Goal: Task Accomplishment & Management: Manage account settings

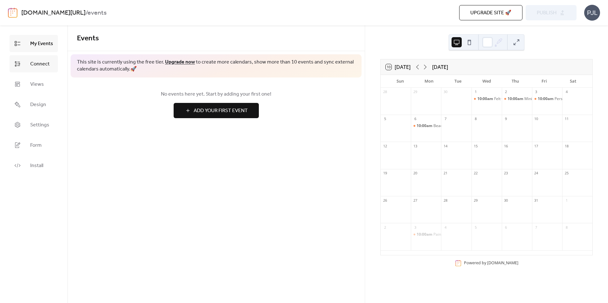
click at [41, 67] on span "Connect" at bounding box center [39, 64] width 19 height 8
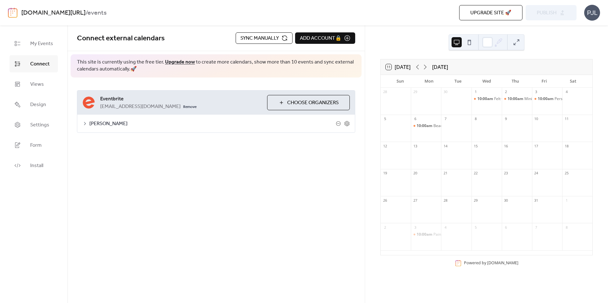
click at [248, 39] on span "Sync manually" at bounding box center [259, 39] width 38 height 8
click at [417, 68] on icon at bounding box center [418, 67] width 8 height 8
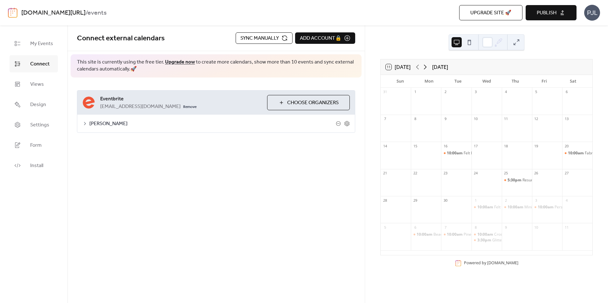
click at [428, 68] on icon at bounding box center [425, 67] width 8 height 8
click at [418, 67] on icon at bounding box center [417, 67] width 3 height 5
click at [555, 9] on span "Publish" at bounding box center [547, 13] width 20 height 8
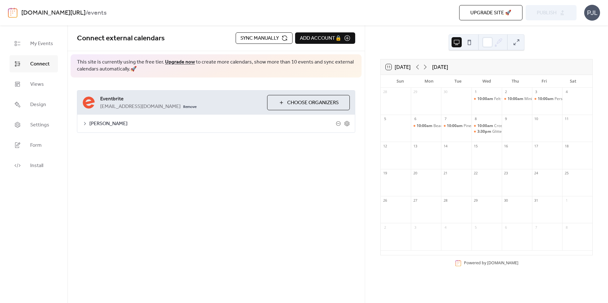
click at [512, 130] on div at bounding box center [517, 131] width 30 height 16
click at [416, 69] on icon at bounding box center [418, 67] width 8 height 8
click at [460, 153] on span "10:00am" at bounding box center [455, 153] width 17 height 5
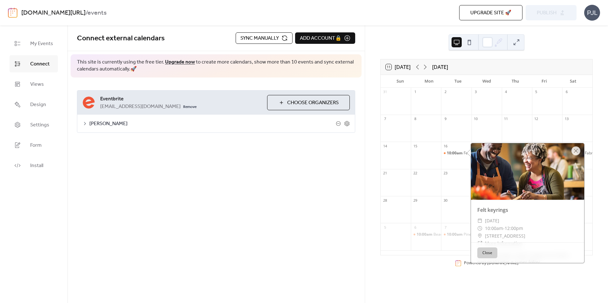
drag, startPoint x: 582, startPoint y: 166, endPoint x: 582, endPoint y: 192, distance: 26.7
click at [582, 192] on div at bounding box center [527, 171] width 113 height 57
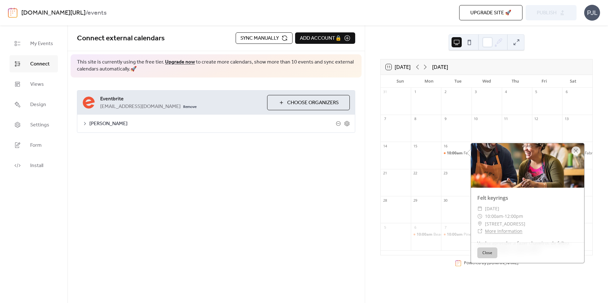
scroll to position [28, 0]
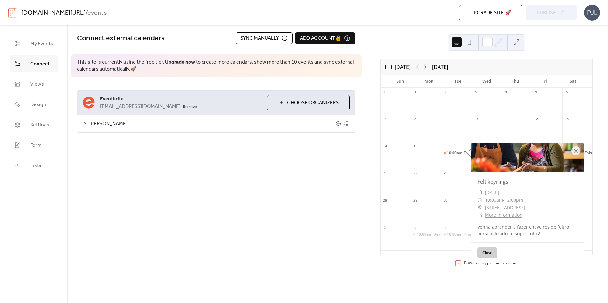
click at [486, 253] on button "Close" at bounding box center [487, 253] width 20 height 11
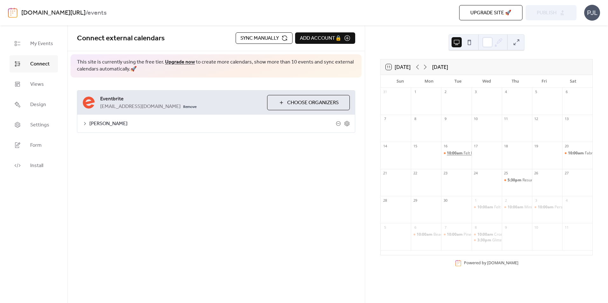
click at [456, 152] on span "10:00am" at bounding box center [455, 153] width 17 height 5
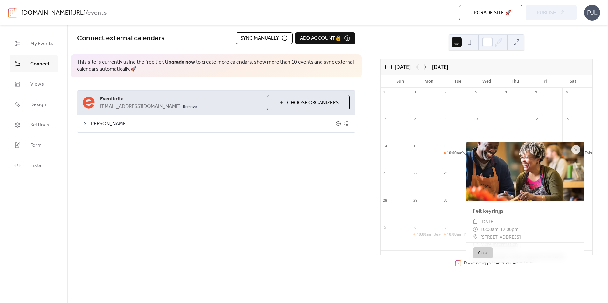
click at [482, 250] on button "Close" at bounding box center [483, 253] width 20 height 11
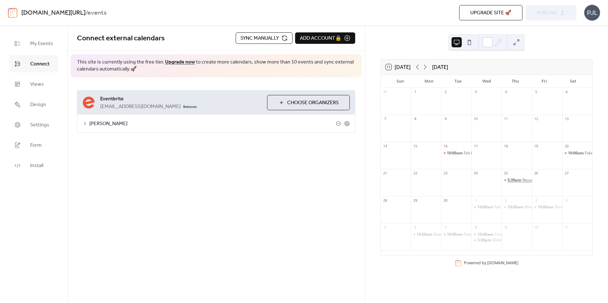
click at [514, 181] on span "5:30pm" at bounding box center [514, 180] width 15 height 5
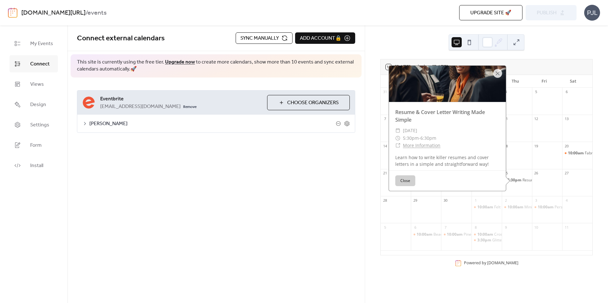
scroll to position [25, 0]
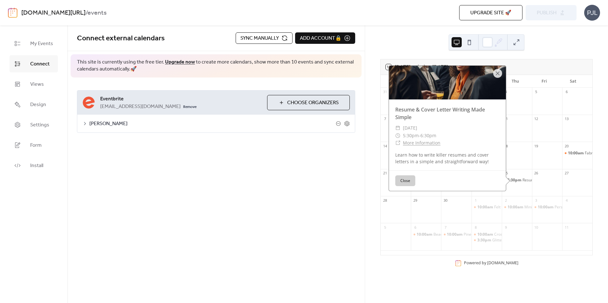
click at [426, 142] on link "More Information" at bounding box center [422, 143] width 38 height 6
click at [289, 254] on div "**********" at bounding box center [215, 164] width 297 height 278
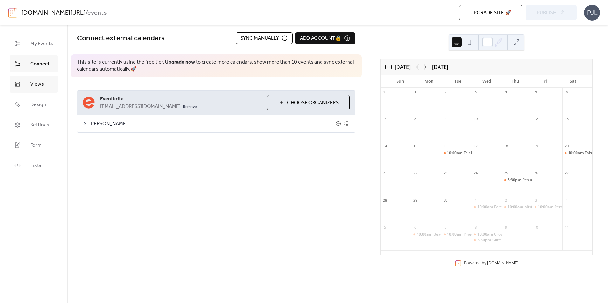
click at [37, 85] on span "Views" at bounding box center [37, 85] width 14 height 8
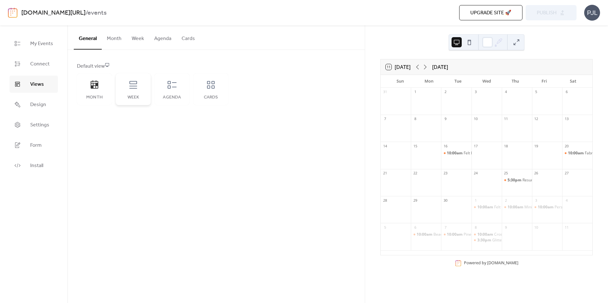
click at [134, 93] on div "Week" at bounding box center [133, 89] width 35 height 32
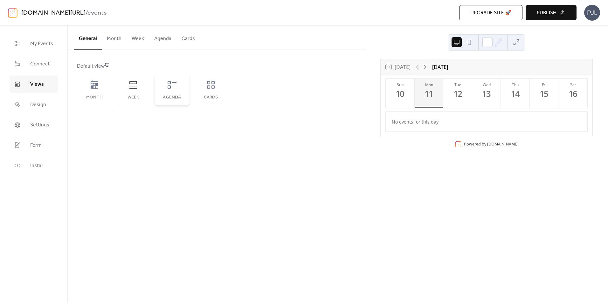
click at [171, 91] on div "Agenda" at bounding box center [171, 89] width 35 height 32
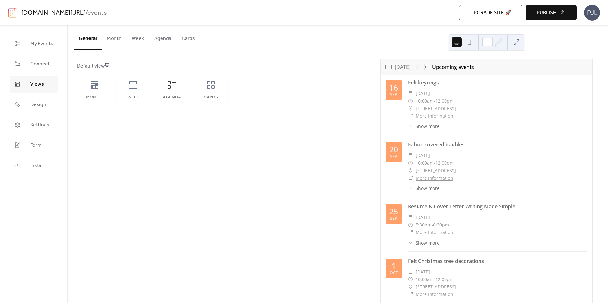
click at [547, 9] on span "Publish" at bounding box center [547, 13] width 20 height 8
